Goal: Information Seeking & Learning: Check status

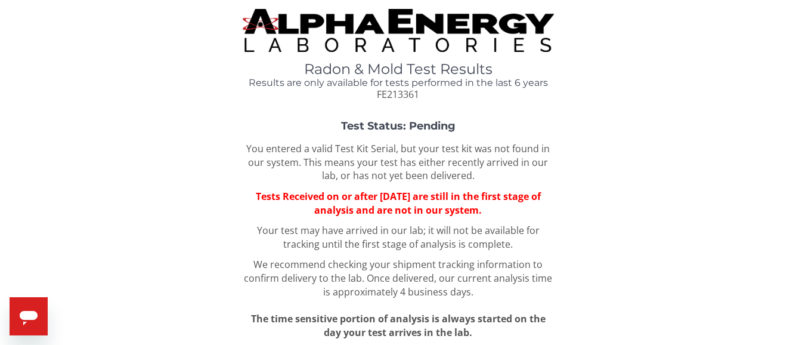
click at [382, 23] on img at bounding box center [398, 30] width 311 height 43
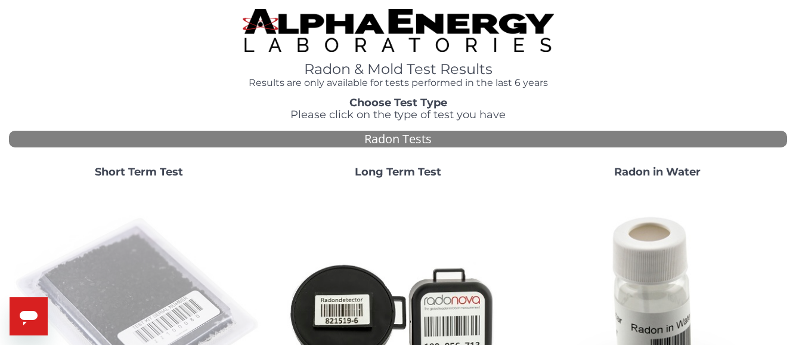
click at [128, 306] on img at bounding box center [139, 313] width 250 height 250
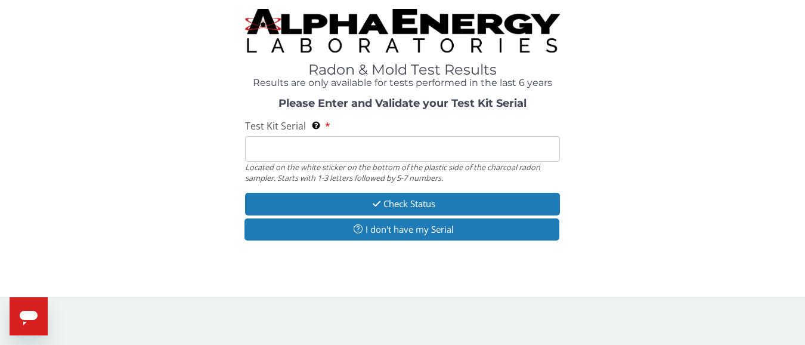
drag, startPoint x: 282, startPoint y: 152, endPoint x: 276, endPoint y: 154, distance: 7.0
click at [282, 152] on input "Test Kit Serial Located on the white sticker on the bottom of the plastic side …" at bounding box center [402, 149] width 315 height 26
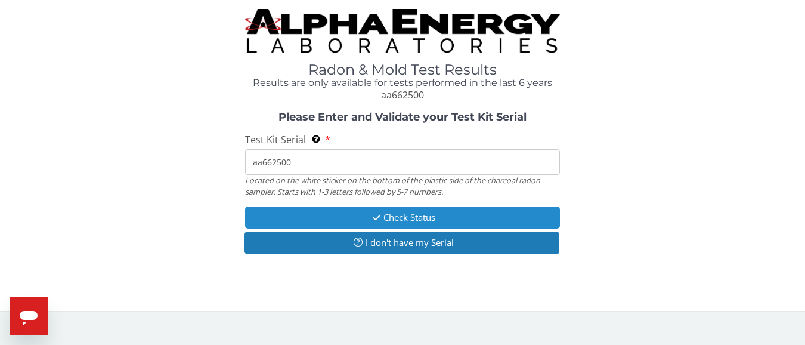
type input "aa662500"
click at [438, 209] on button "Check Status" at bounding box center [402, 217] width 315 height 22
